Goal: Answer question/provide support

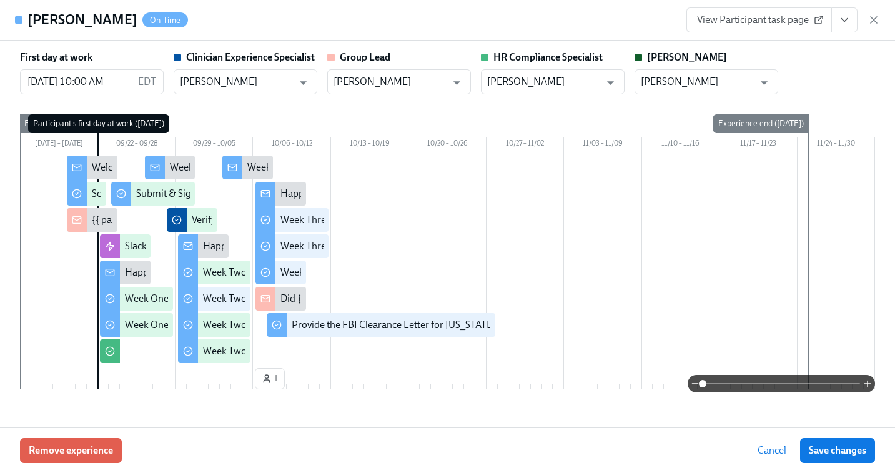
click at [871, 25] on icon "button" at bounding box center [874, 20] width 12 height 12
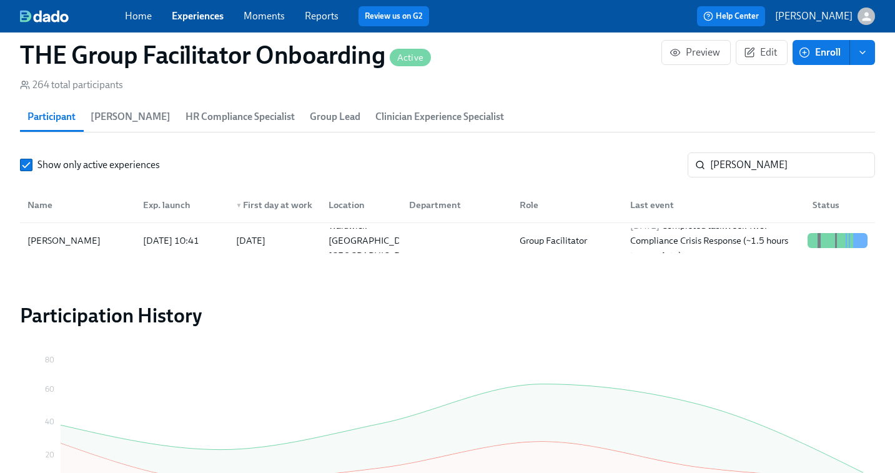
scroll to position [0, 17886]
click at [873, 22] on div "button" at bounding box center [866, 15] width 17 height 17
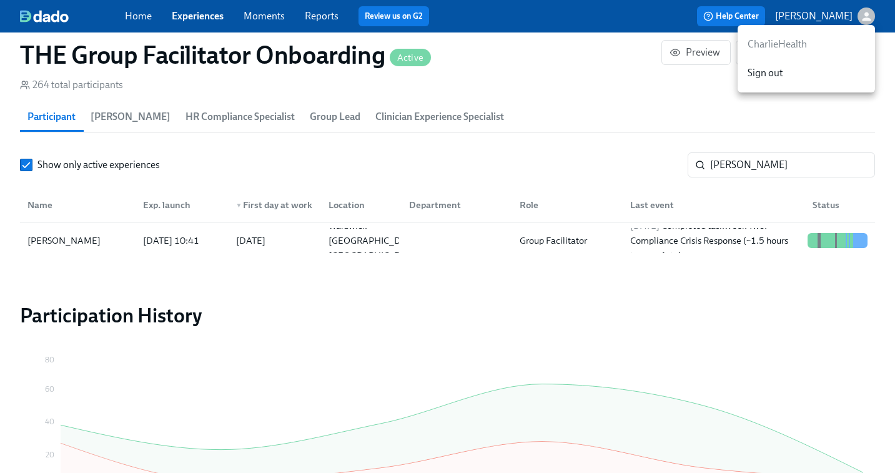
click at [721, 165] on div at bounding box center [447, 236] width 895 height 473
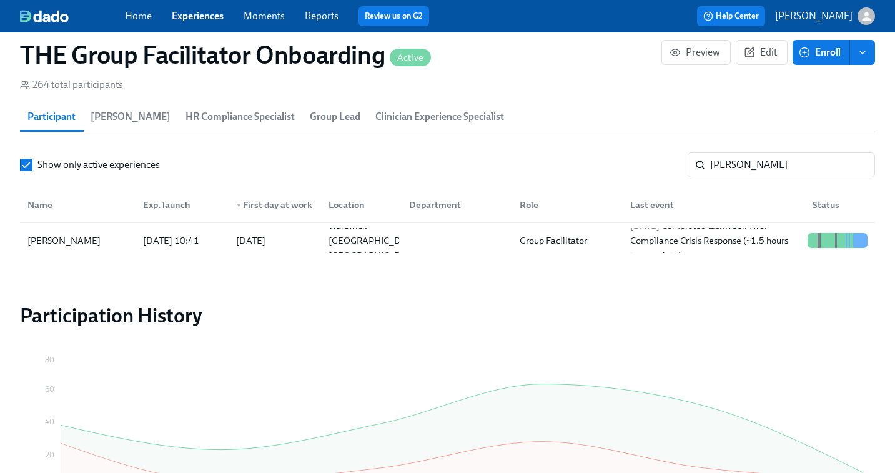
click at [721, 165] on input "[PERSON_NAME]" at bounding box center [792, 164] width 165 height 25
click at [686, 244] on div "[DATE] Completed task Week Three: Final Onboarding Tasks (~1.5 hours to complet…" at bounding box center [714, 240] width 178 height 45
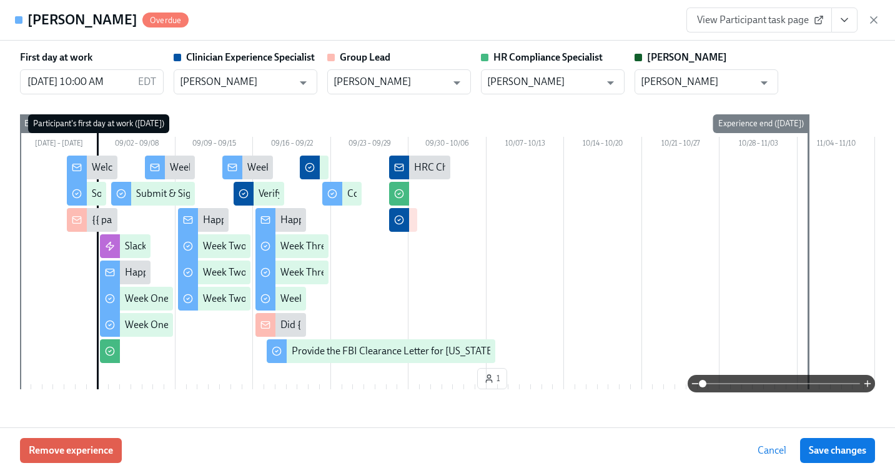
click at [849, 26] on button "View task page" at bounding box center [844, 19] width 26 height 25
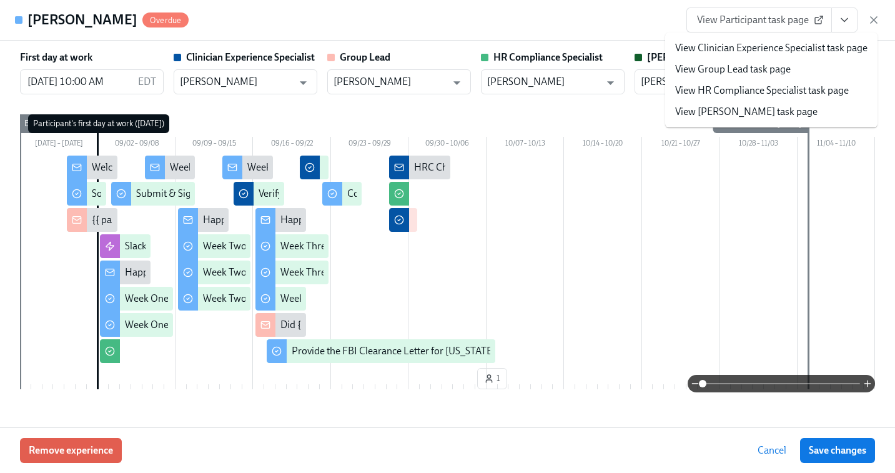
click at [771, 47] on link "View Clinician Experience Specialist task page" at bounding box center [771, 48] width 192 height 14
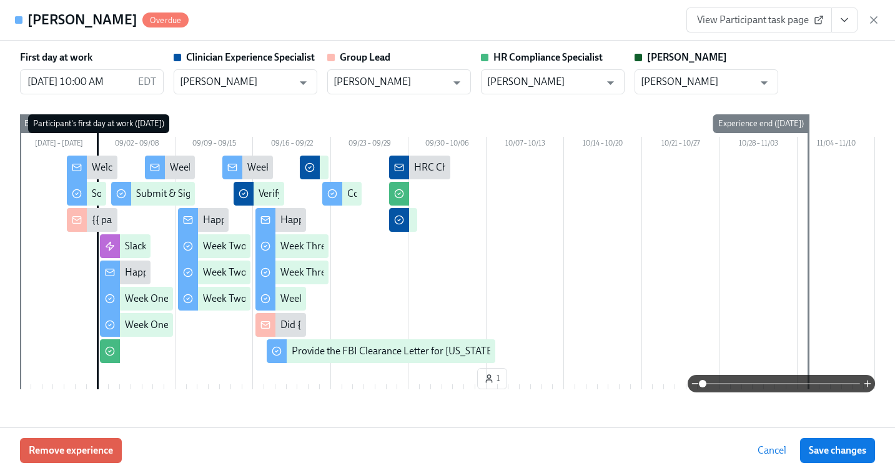
click at [665, 62] on strong "[PERSON_NAME]" at bounding box center [687, 57] width 80 height 12
click at [874, 20] on icon "button" at bounding box center [874, 20] width 6 height 6
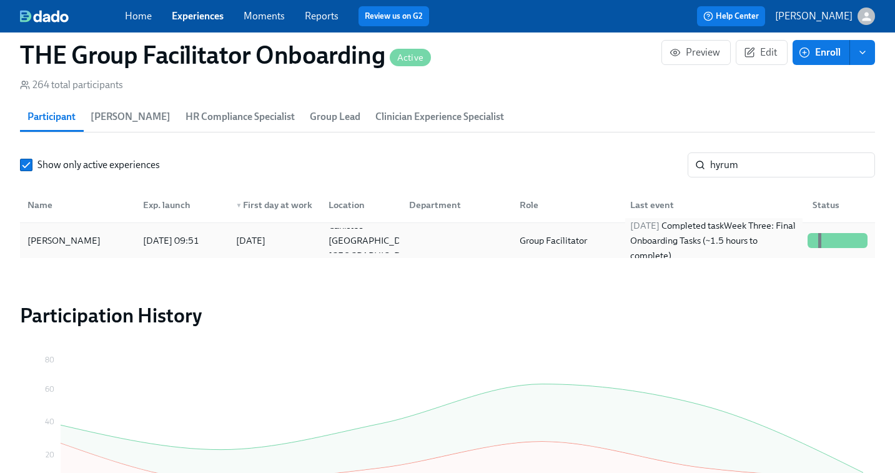
click at [718, 242] on div "[DATE] Completed task Week Three: Final Onboarding Tasks (~1.5 hours to complet…" at bounding box center [714, 240] width 178 height 45
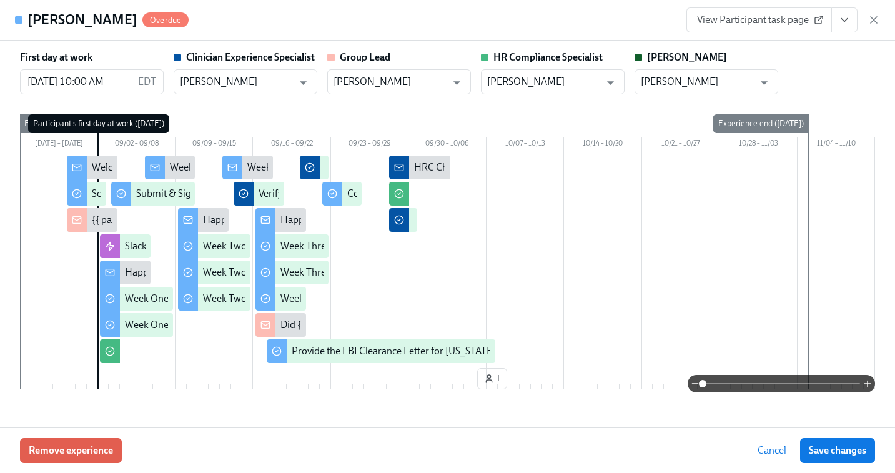
click at [845, 27] on button "View task page" at bounding box center [844, 19] width 26 height 25
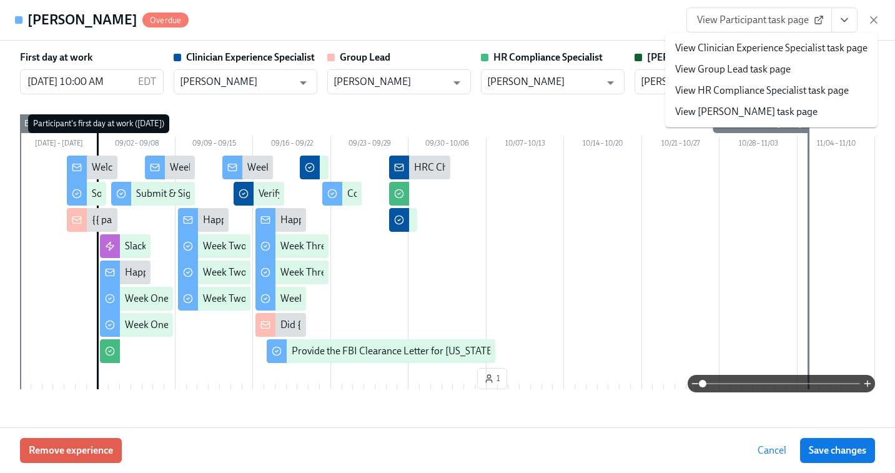
click at [768, 21] on span "View Participant task page" at bounding box center [759, 20] width 124 height 12
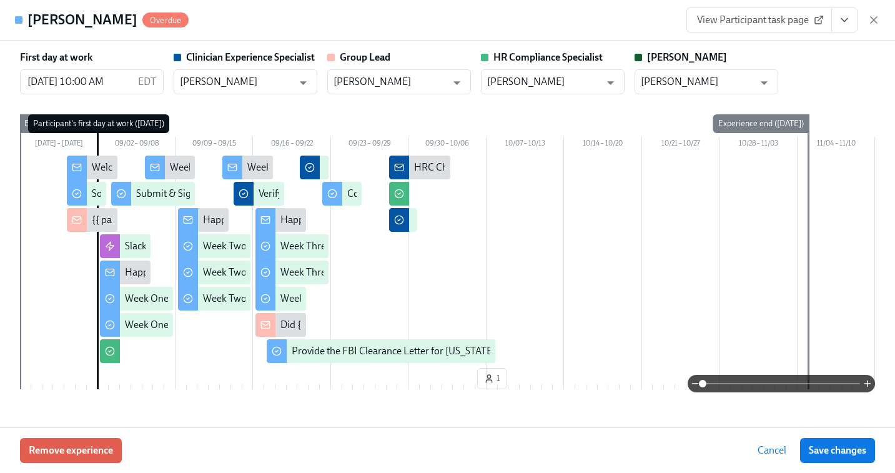
click at [874, 14] on icon "button" at bounding box center [874, 20] width 12 height 12
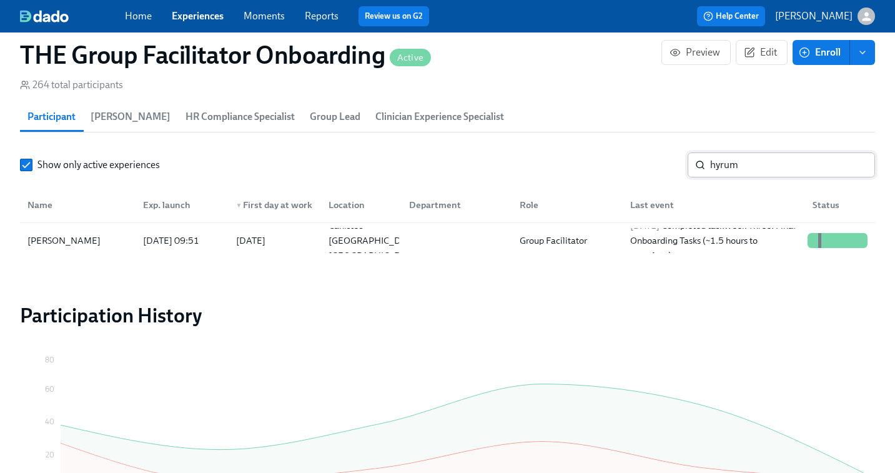
click at [751, 156] on input "hyrum" at bounding box center [792, 164] width 165 height 25
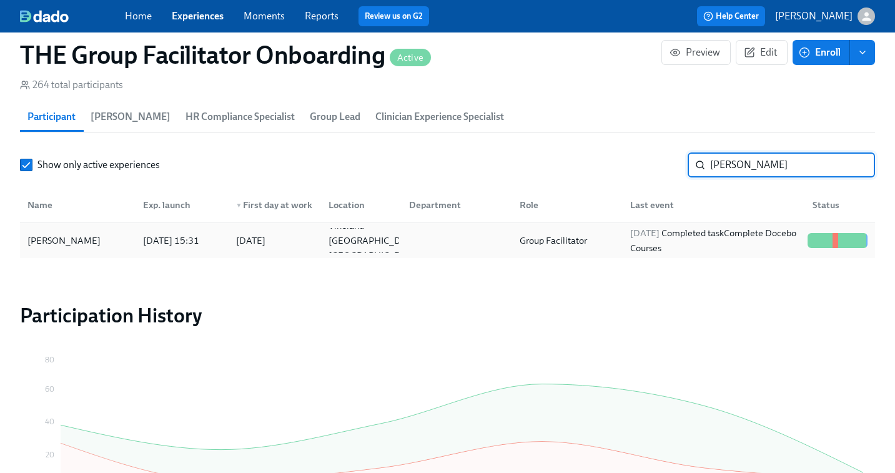
type input "[PERSON_NAME]"
click at [659, 244] on div "[DATE] Completed task Complete Docebo Courses" at bounding box center [714, 240] width 178 height 30
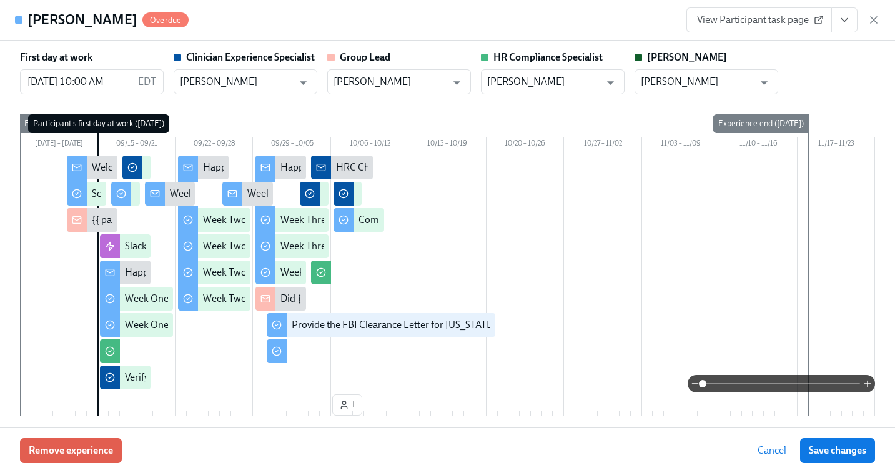
click at [770, 17] on span "View Participant task page" at bounding box center [759, 20] width 124 height 12
click at [849, 18] on icon "View task page" at bounding box center [844, 20] width 12 height 12
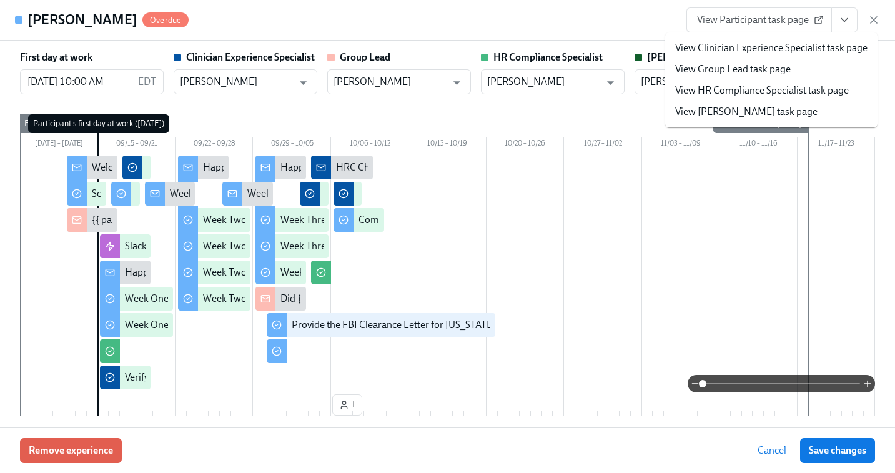
click at [776, 89] on link "View HR Compliance Specialist task page" at bounding box center [762, 91] width 174 height 14
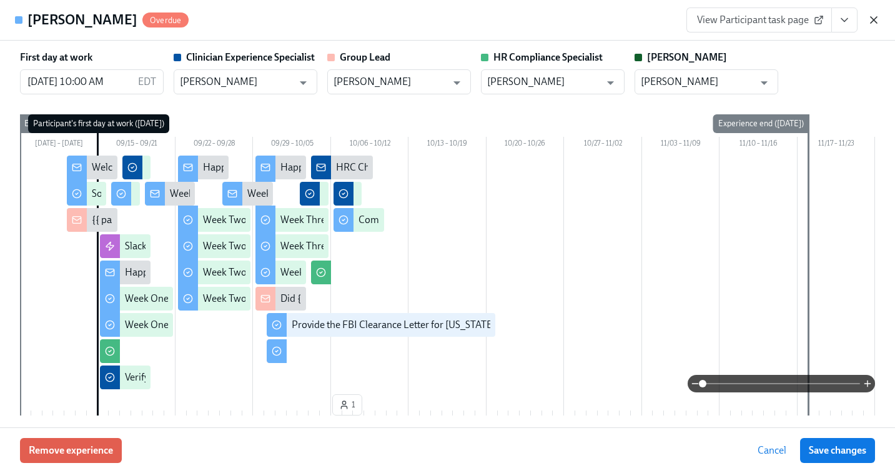
click at [873, 21] on icon "button" at bounding box center [874, 20] width 6 height 6
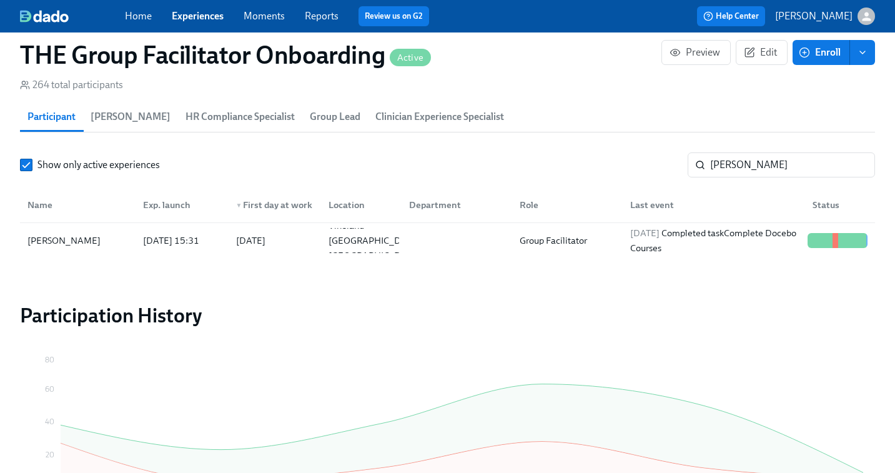
click at [200, 20] on link "Experiences" at bounding box center [198, 16] width 52 height 12
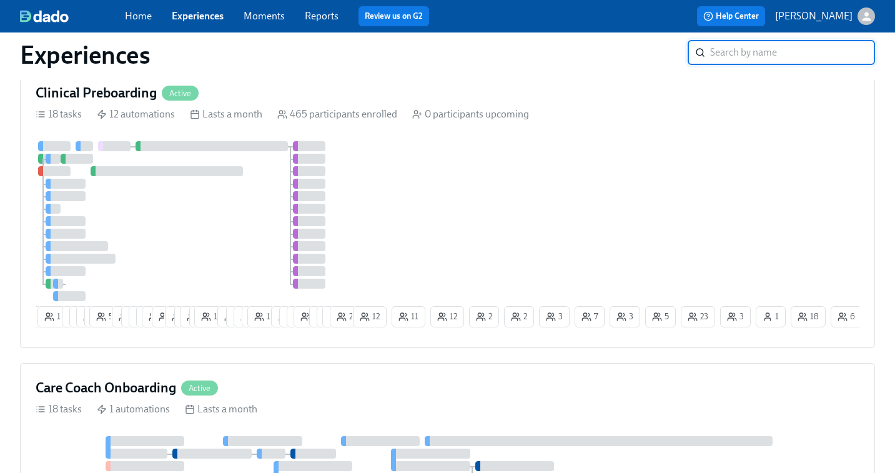
scroll to position [575, 0]
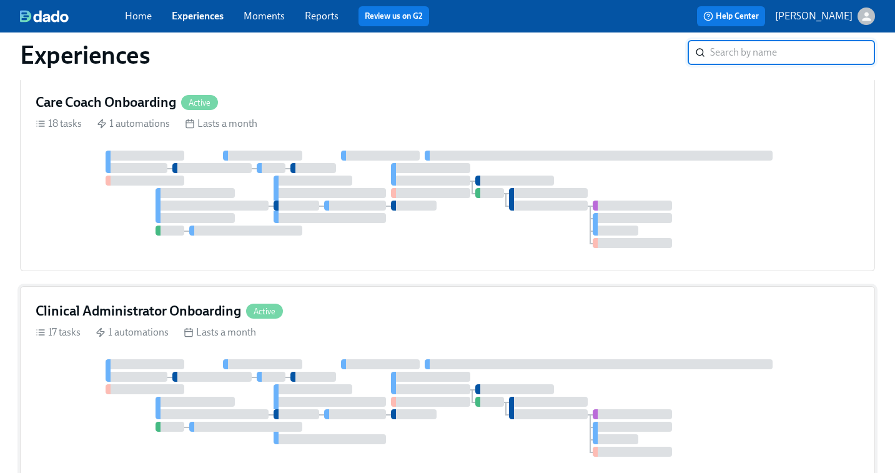
click at [412, 359] on div at bounding box center [380, 364] width 79 height 10
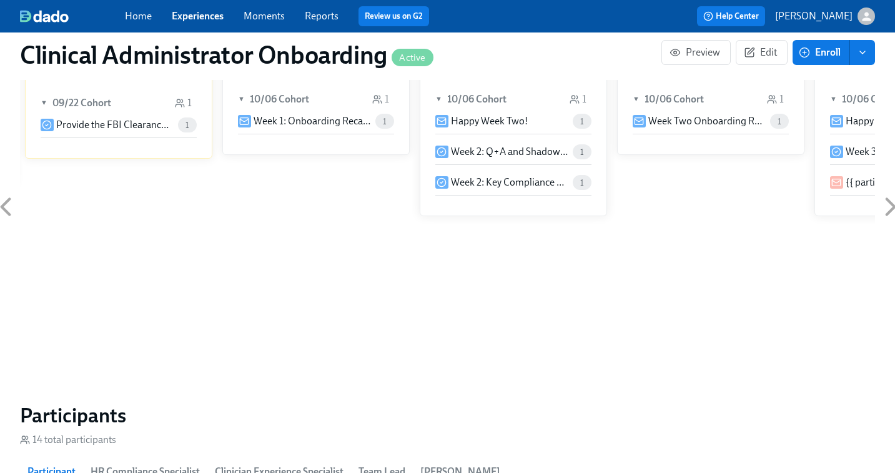
scroll to position [862, 0]
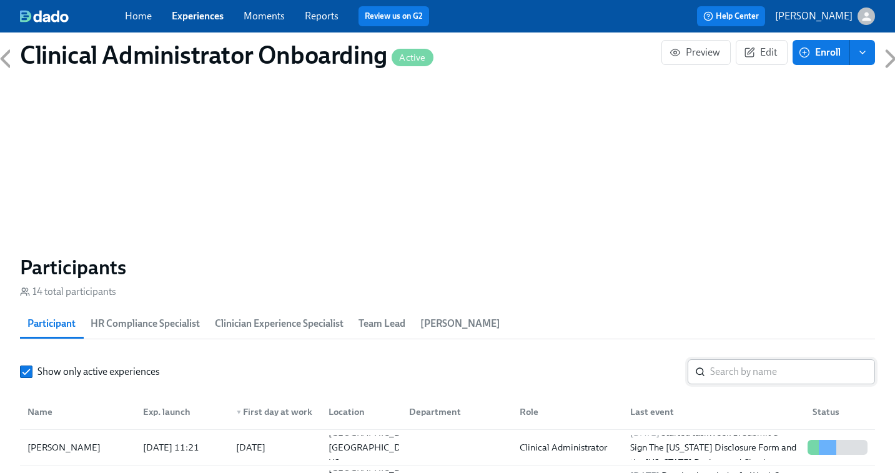
click at [731, 370] on input "search" at bounding box center [792, 371] width 165 height 25
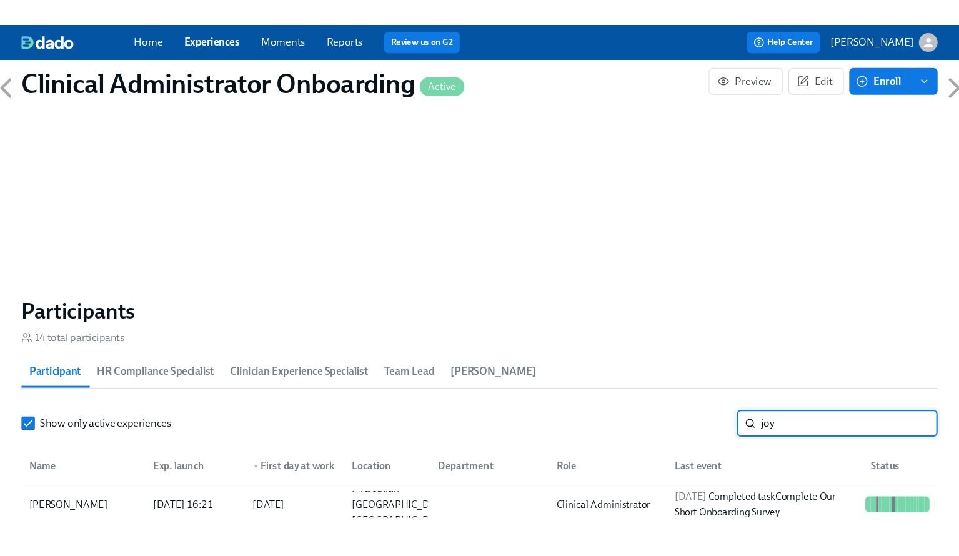
scroll to position [886, 0]
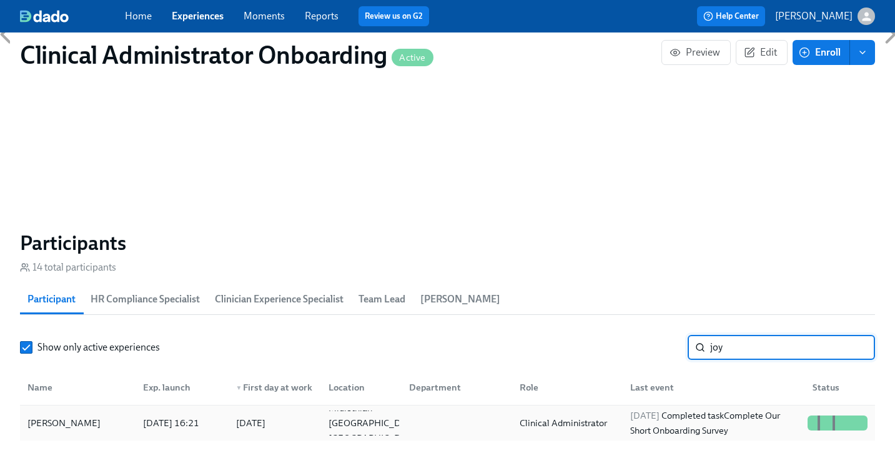
type input "joy"
click at [616, 423] on div "Clinical Administrator" at bounding box center [565, 422] width 111 height 25
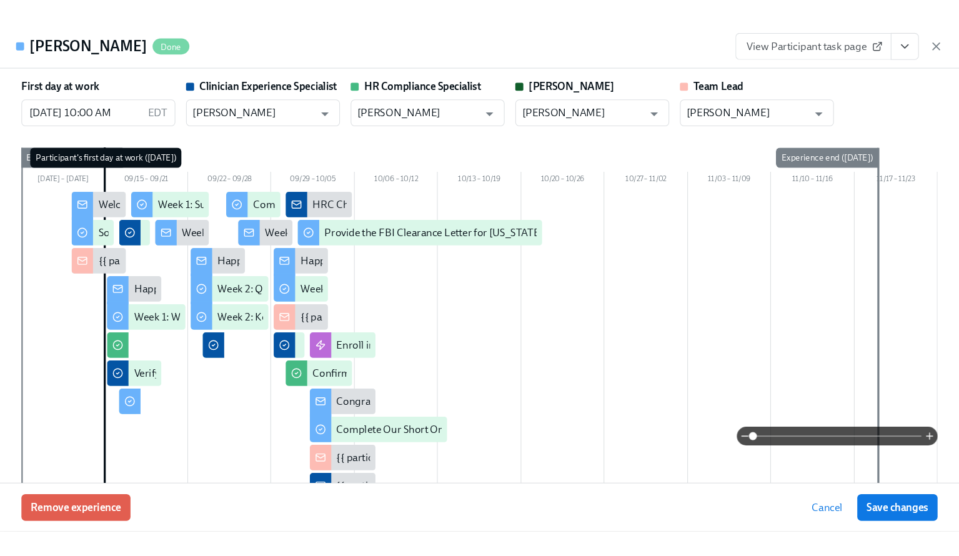
scroll to position [0, 9666]
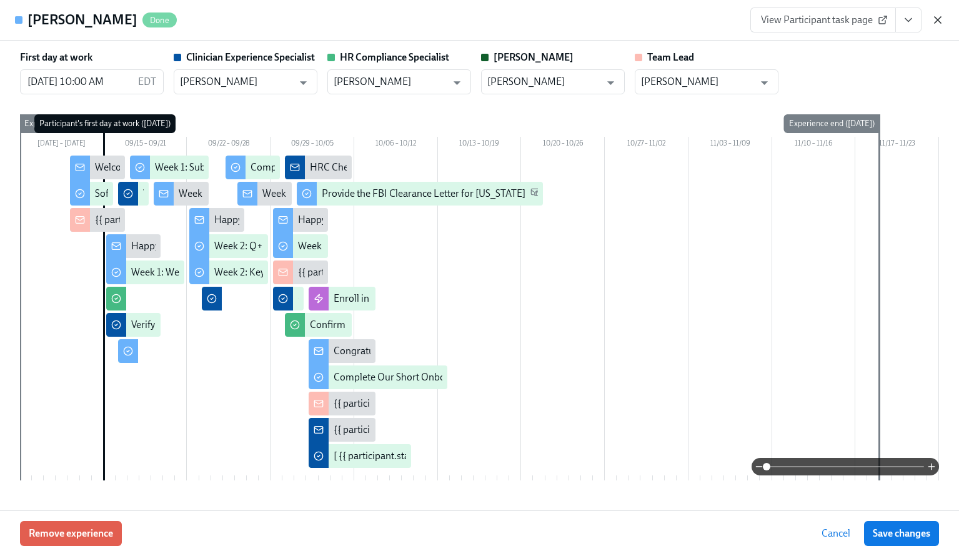
click at [894, 19] on icon "button" at bounding box center [937, 20] width 6 height 6
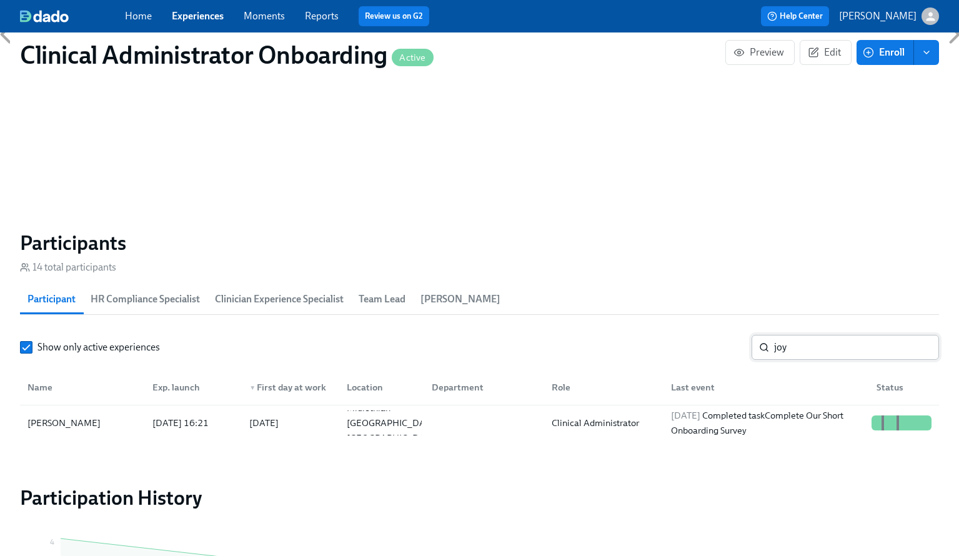
click at [788, 342] on input "joy" at bounding box center [856, 347] width 165 height 25
click at [190, 18] on link "Experiences" at bounding box center [198, 16] width 52 height 12
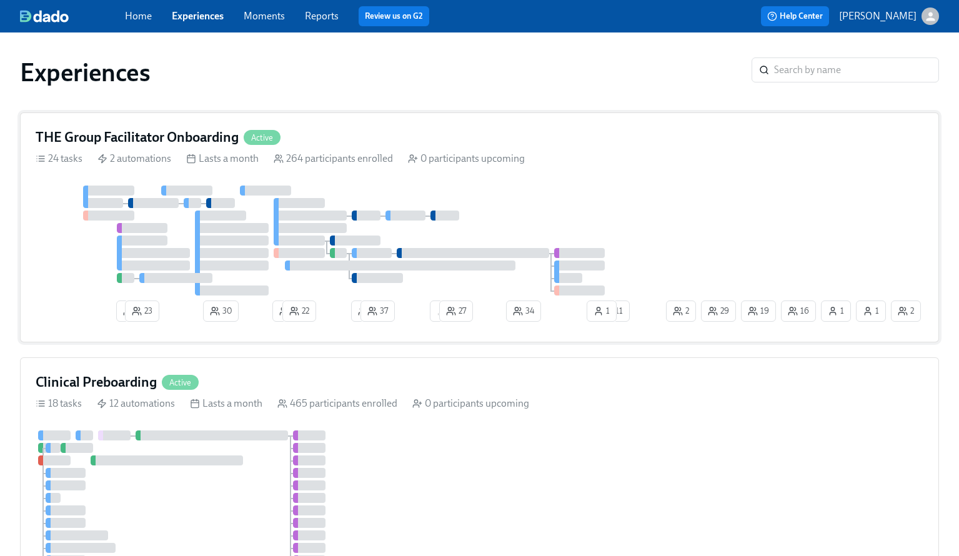
click at [445, 162] on div "0 participants upcoming" at bounding box center [466, 159] width 117 height 14
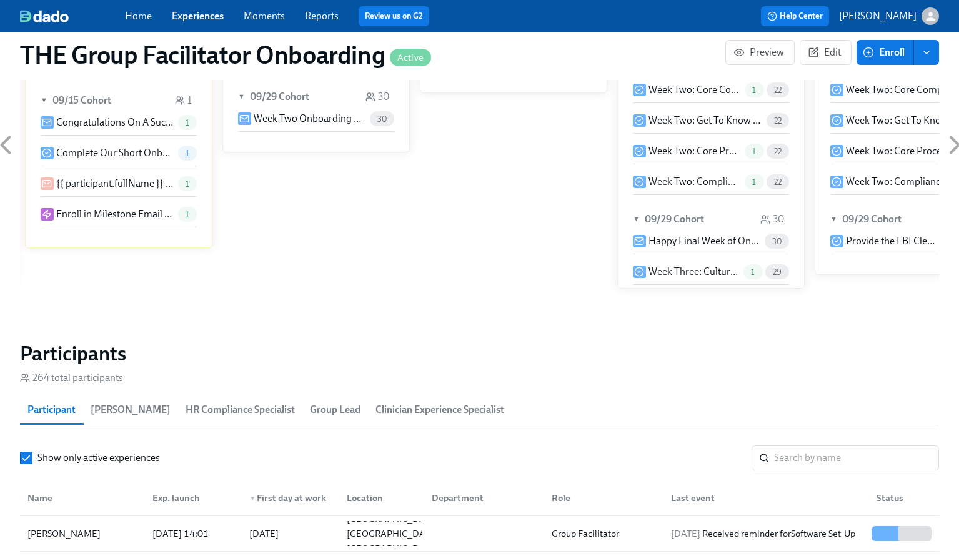
scroll to position [889, 0]
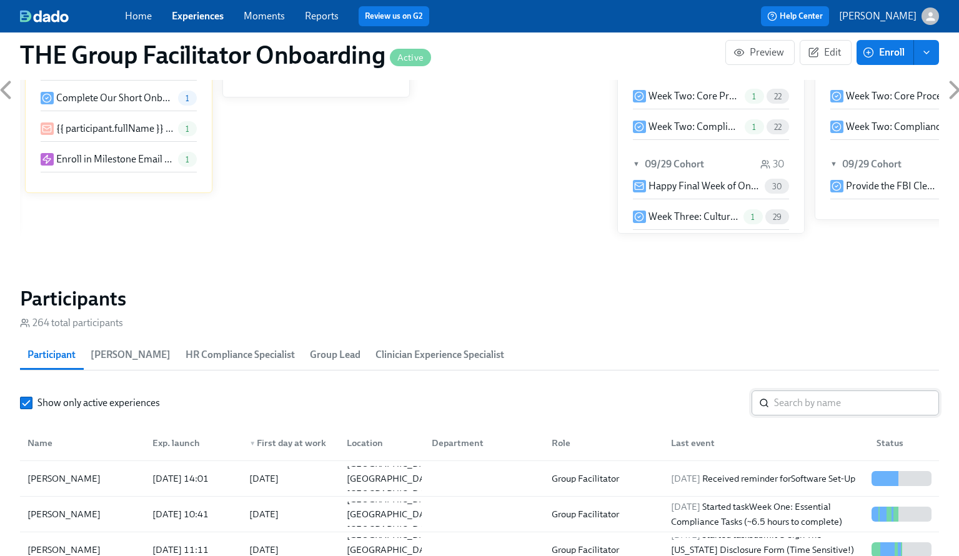
click at [785, 405] on input "search" at bounding box center [856, 402] width 165 height 25
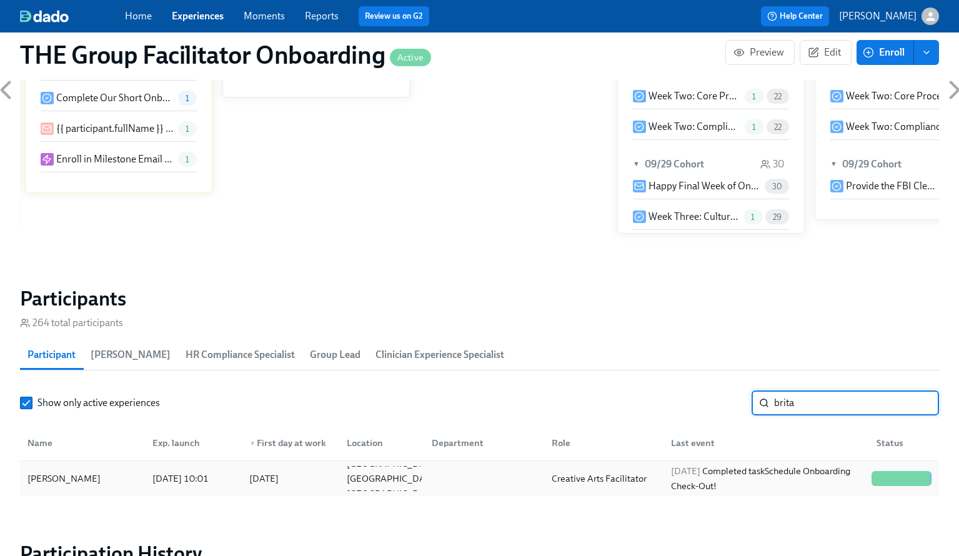
type input "brita"
click at [765, 472] on div "[DATE] Completed task Schedule Onboarding Check-Out!" at bounding box center [766, 478] width 201 height 30
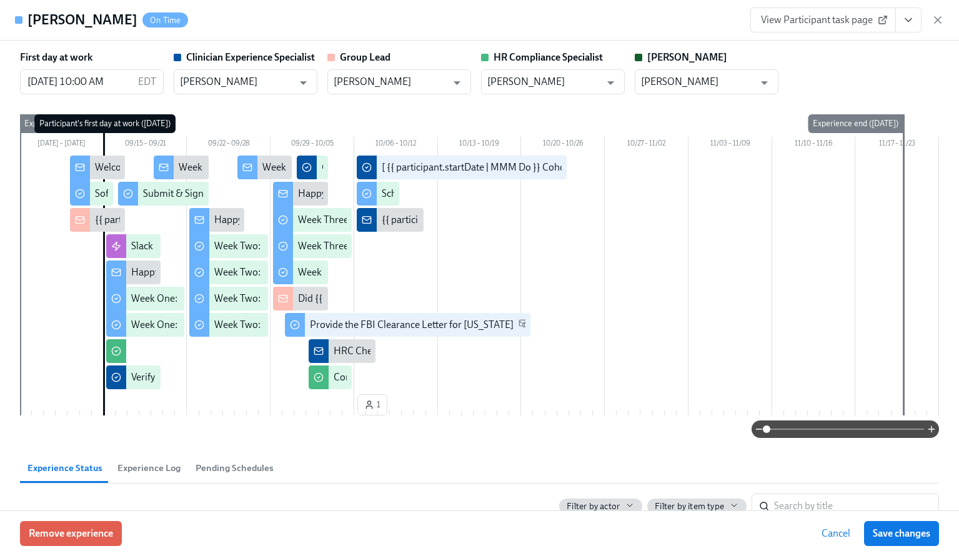
click at [894, 19] on icon "View task page" at bounding box center [908, 20] width 12 height 12
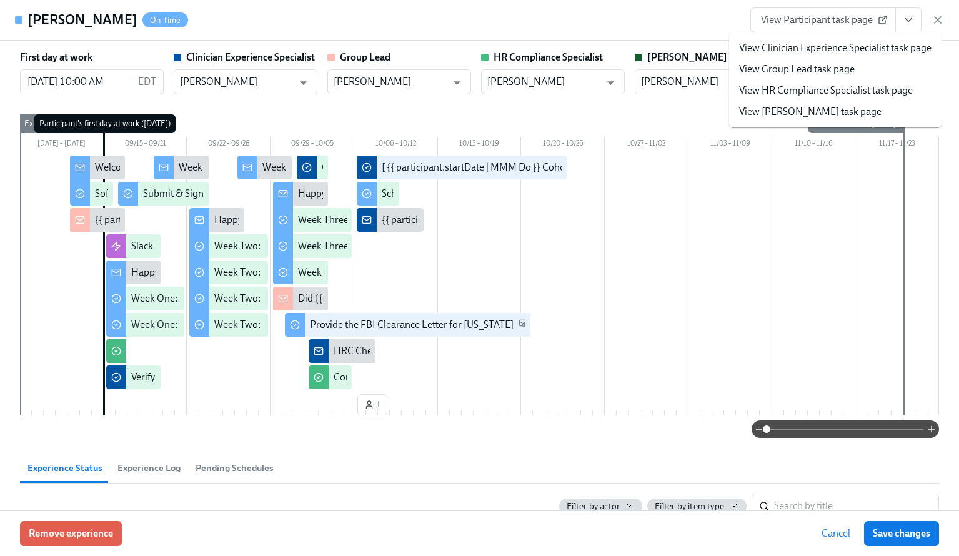
click at [836, 51] on link "View Clinician Experience Specialist task page" at bounding box center [835, 48] width 192 height 14
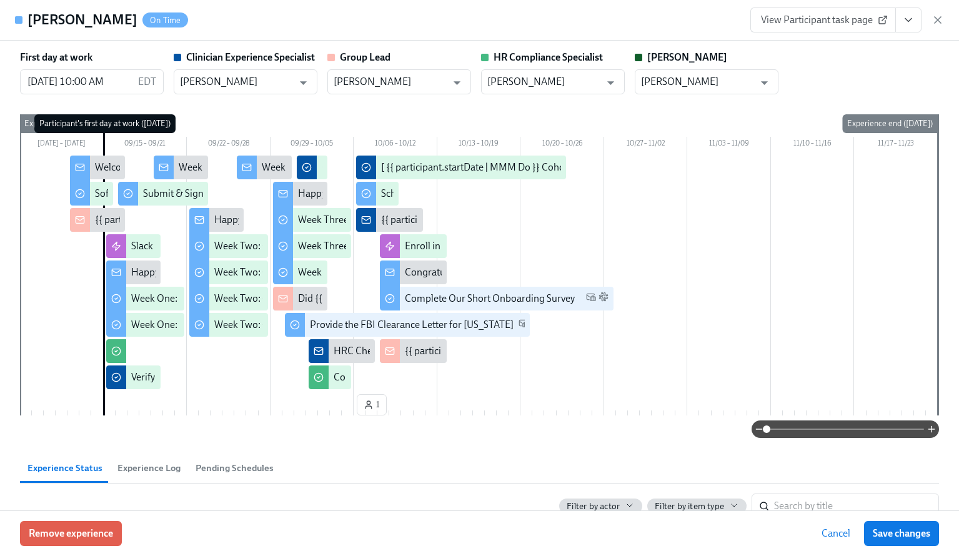
scroll to position [0, 17791]
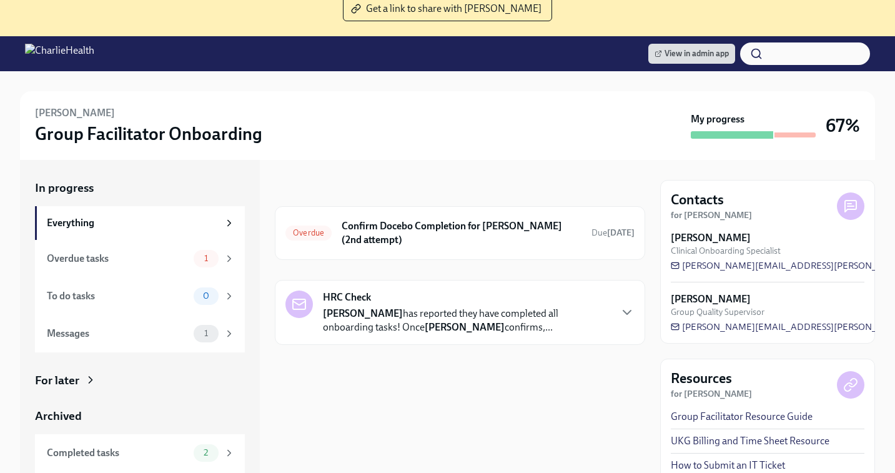
scroll to position [141, 0]
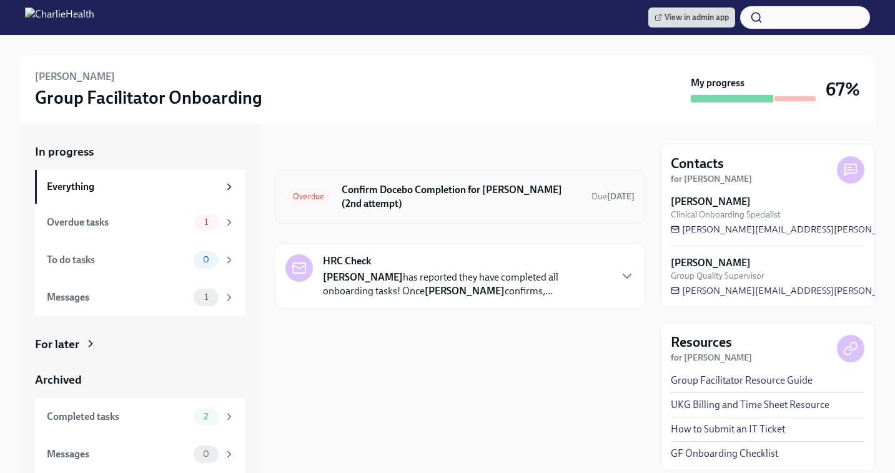
click at [457, 190] on h6 "Confirm Docebo Completion for Hyrum Willard (2nd attempt)" at bounding box center [462, 196] width 240 height 27
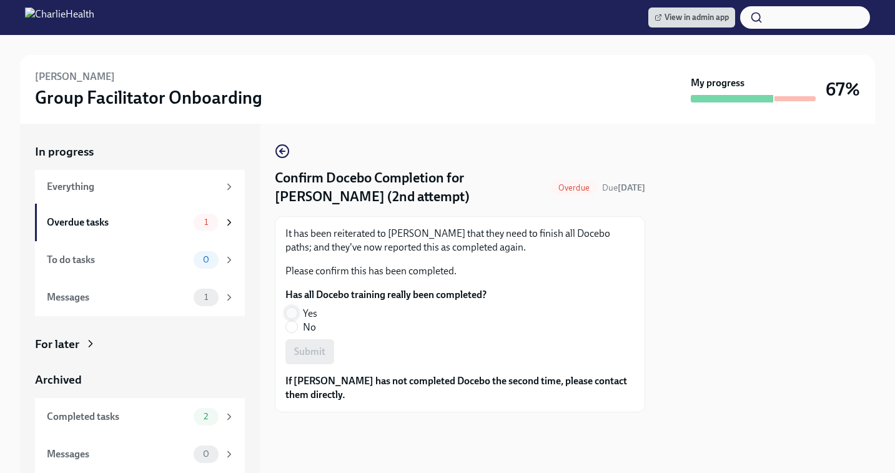
click at [293, 311] on input "Yes" at bounding box center [291, 312] width 11 height 11
radio input "true"
click at [297, 352] on span "Submit" at bounding box center [309, 351] width 31 height 12
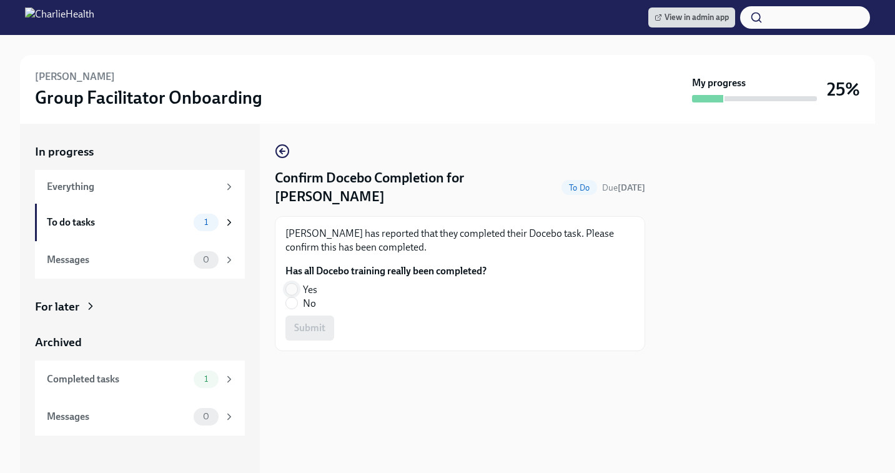
click at [297, 288] on span at bounding box center [291, 289] width 12 height 12
click at [297, 288] on input "Yes" at bounding box center [291, 289] width 11 height 11
radio input "true"
click at [303, 324] on span "Submit" at bounding box center [309, 328] width 31 height 12
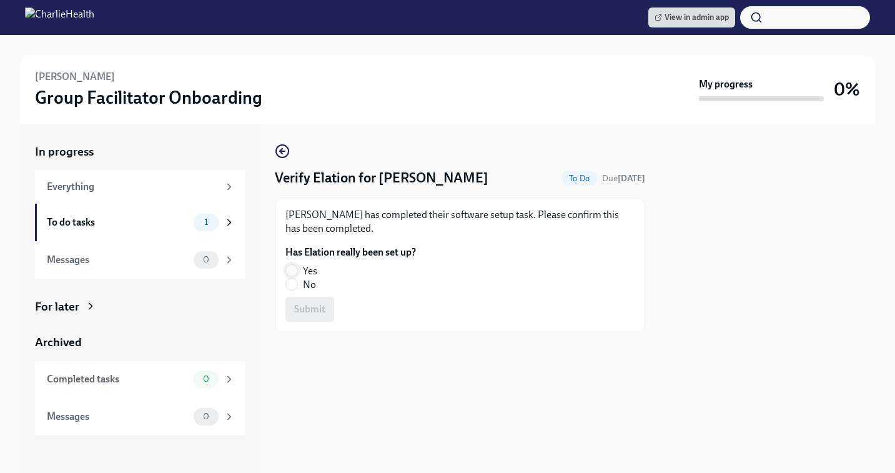
click at [292, 275] on input "Yes" at bounding box center [291, 270] width 11 height 11
radio input "true"
click at [298, 313] on span "Submit" at bounding box center [309, 309] width 31 height 12
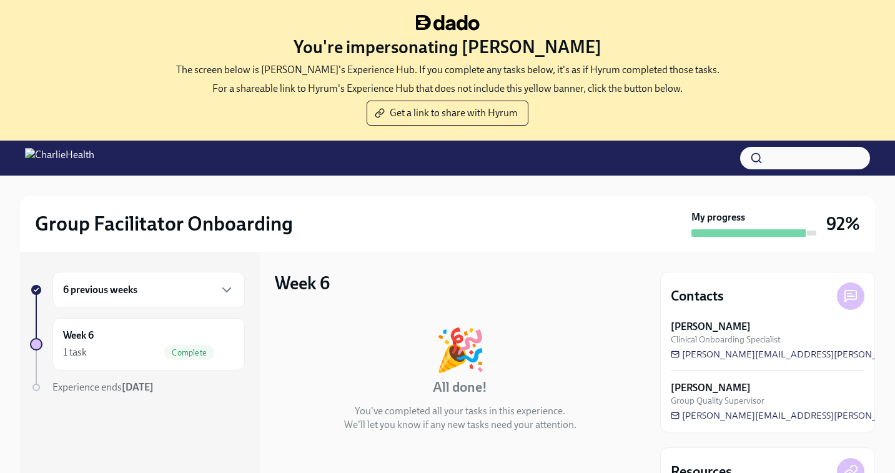
click at [176, 292] on div "6 previous weeks" at bounding box center [148, 289] width 171 height 15
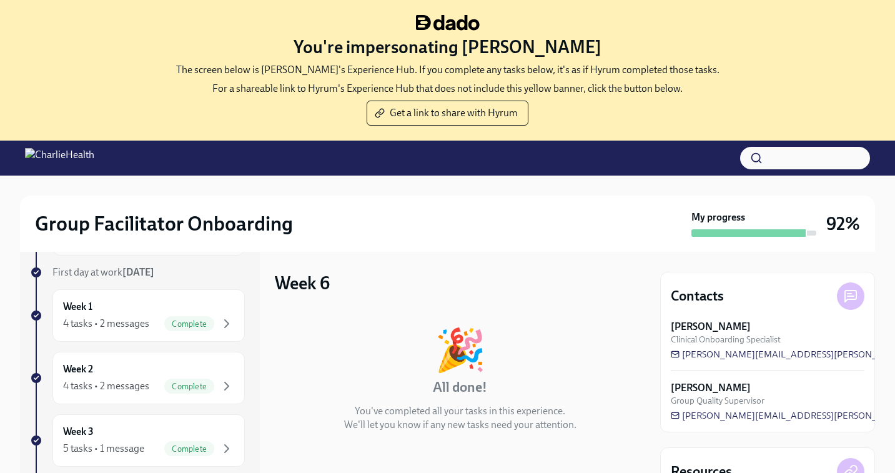
scroll to position [139, 0]
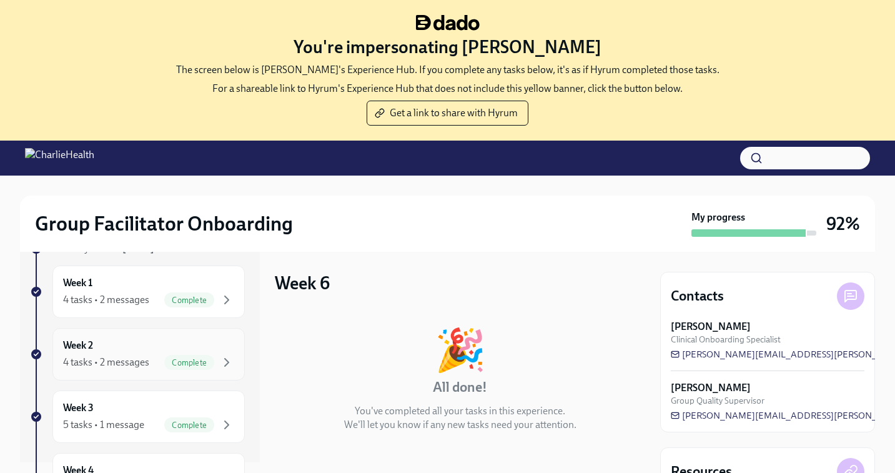
click at [123, 354] on div "Week 2 4 tasks • 2 messages Complete" at bounding box center [148, 354] width 171 height 31
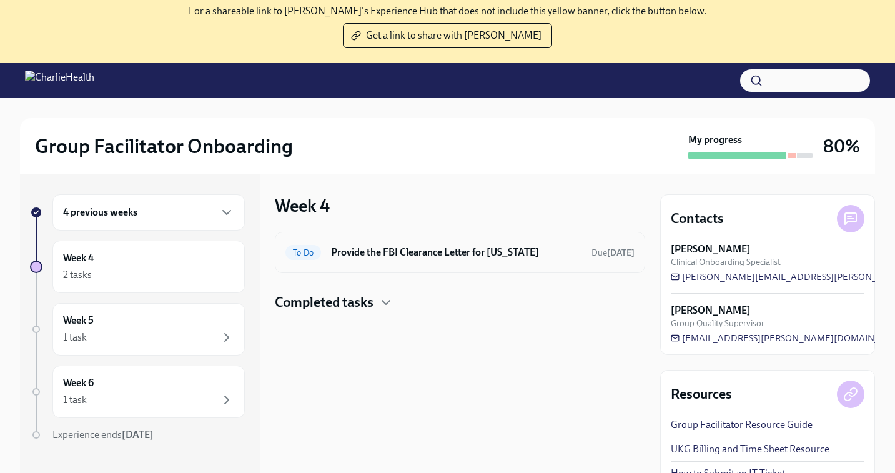
scroll to position [128, 0]
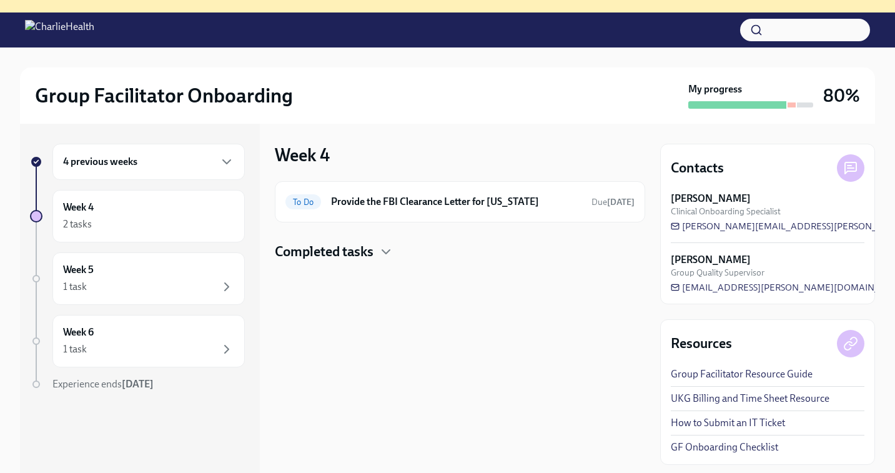
click at [146, 169] on div "4 previous weeks" at bounding box center [148, 162] width 192 height 36
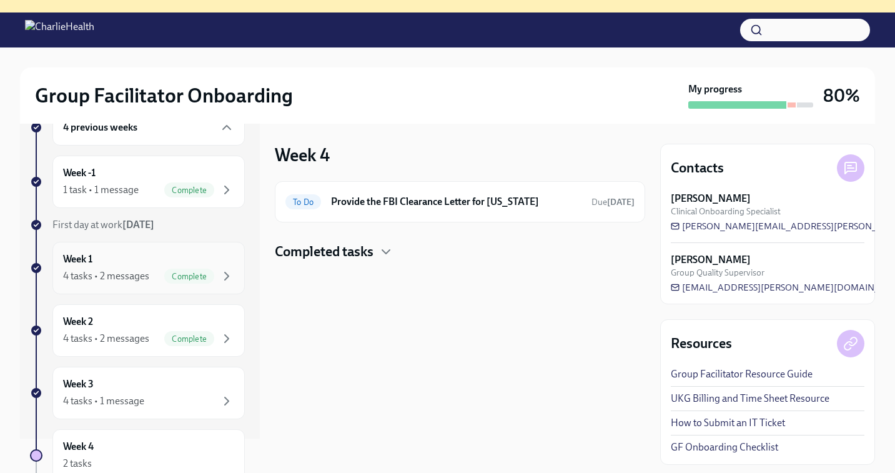
scroll to position [36, 0]
click at [120, 383] on div "Week 3 4 tasks • 1 message" at bounding box center [148, 390] width 171 height 31
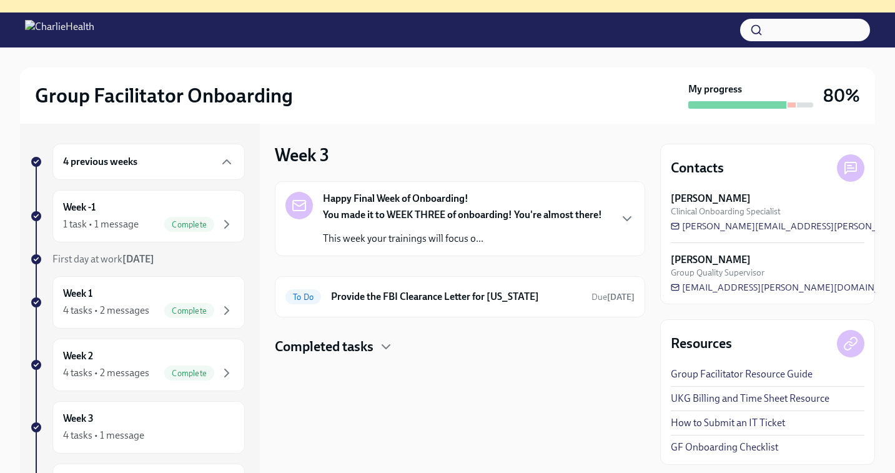
click at [355, 350] on h4 "Completed tasks" at bounding box center [324, 346] width 99 height 19
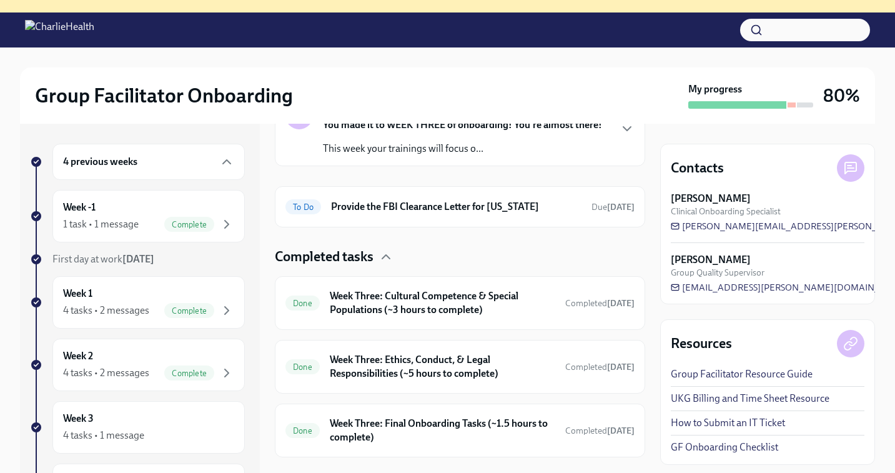
scroll to position [114, 0]
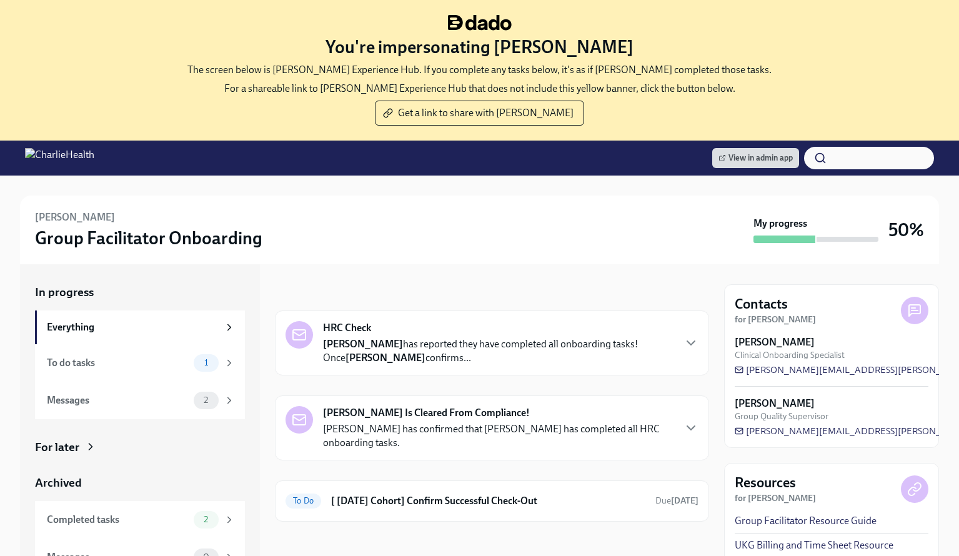
scroll to position [124, 0]
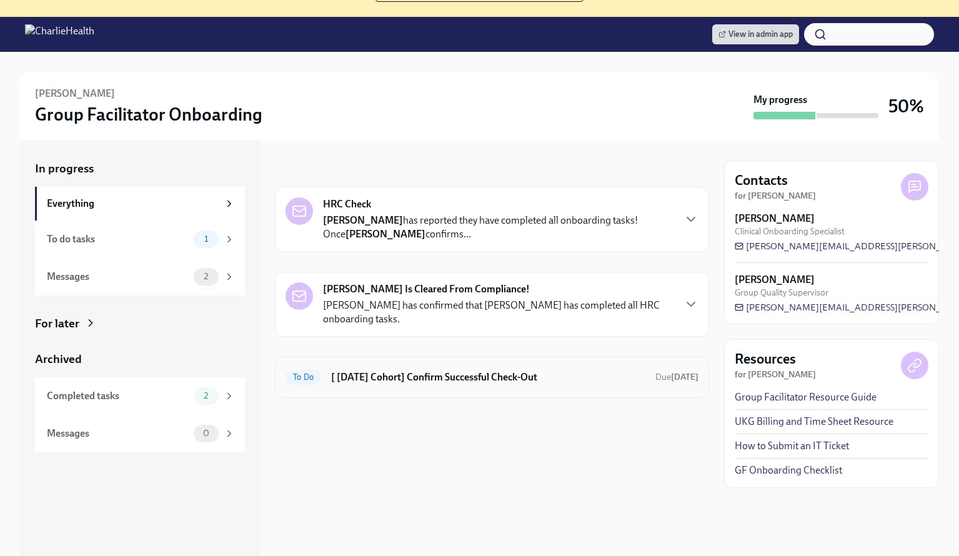
click at [435, 374] on h6 "[ [DATE] Cohort] Confirm Successful Check-Out" at bounding box center [488, 377] width 314 height 14
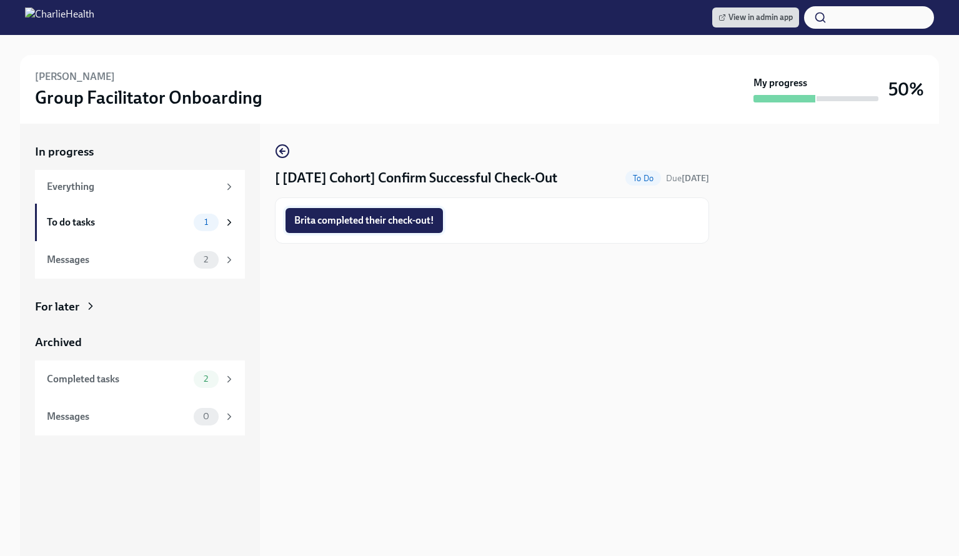
click at [349, 220] on span "Brita completed their check-out!" at bounding box center [364, 220] width 140 height 12
